Goal: Information Seeking & Learning: Check status

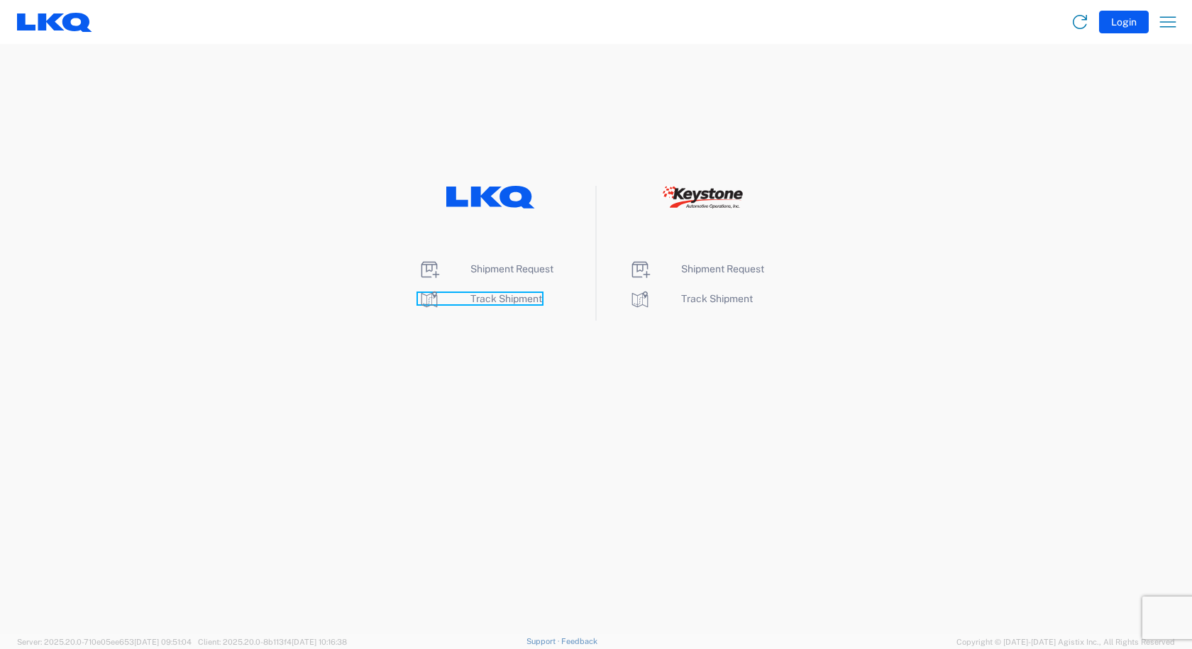
click at [490, 304] on span "Track Shipment" at bounding box center [506, 298] width 72 height 11
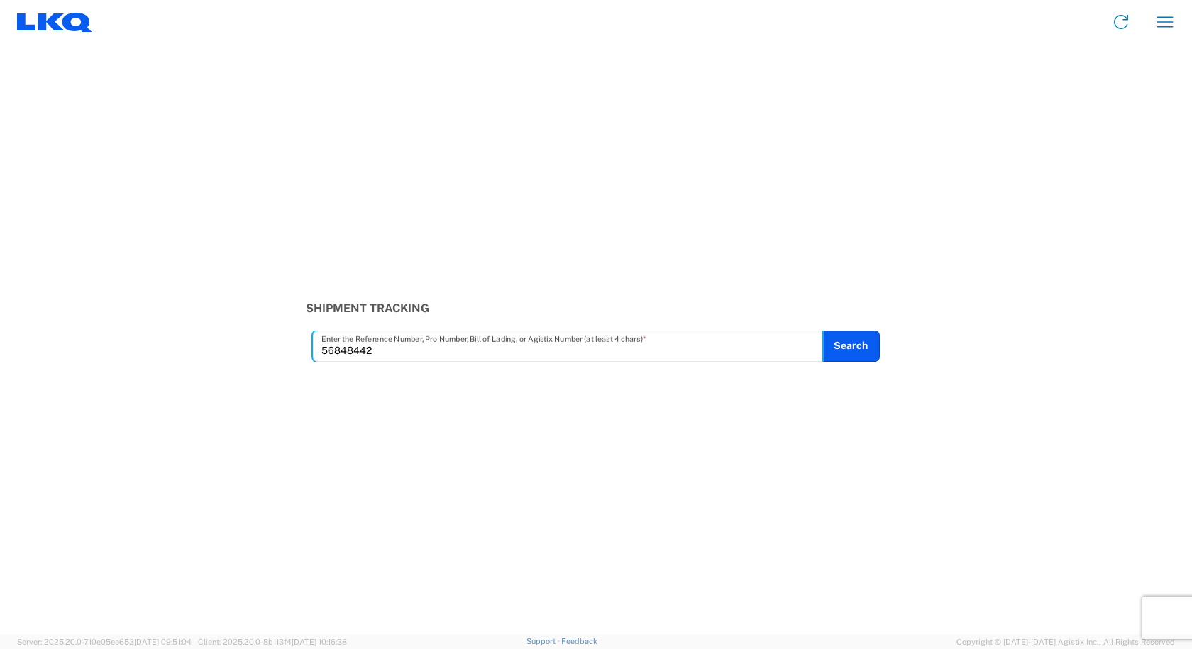
type input "56848442"
